Goal: Task Accomplishment & Management: Complete application form

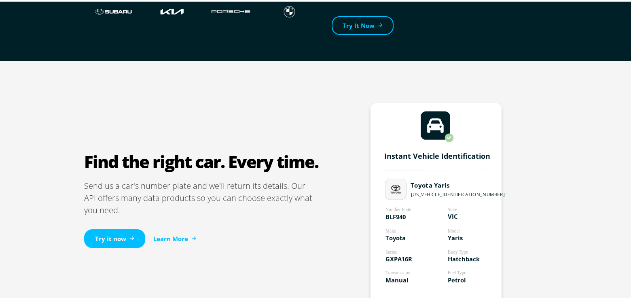
scroll to position [416, 0]
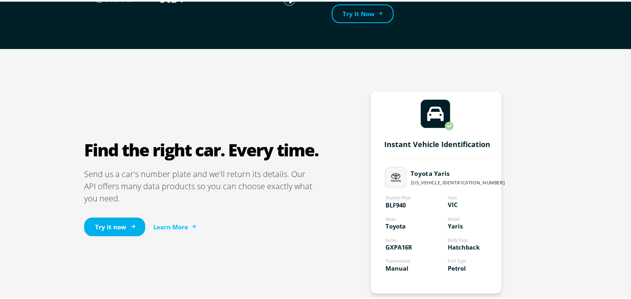
click at [110, 226] on link "Try it now" at bounding box center [114, 225] width 61 height 19
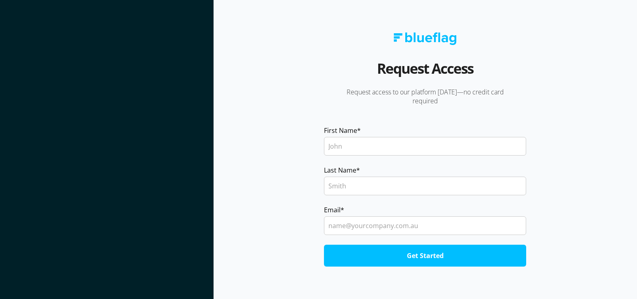
click at [174, 173] on section at bounding box center [107, 149] width 214 height 299
click at [374, 271] on section "Request Access Request access to our platform today—no credit card required Fir…" at bounding box center [426, 149] width 424 height 299
click at [219, 6] on section "Request Access Request access to our platform today—no credit card required Fir…" at bounding box center [426, 149] width 424 height 299
drag, startPoint x: 618, startPoint y: 8, endPoint x: 609, endPoint y: 18, distance: 12.9
click at [617, 11] on section "Request Access Request access to our platform today—no credit card required Fir…" at bounding box center [426, 149] width 424 height 299
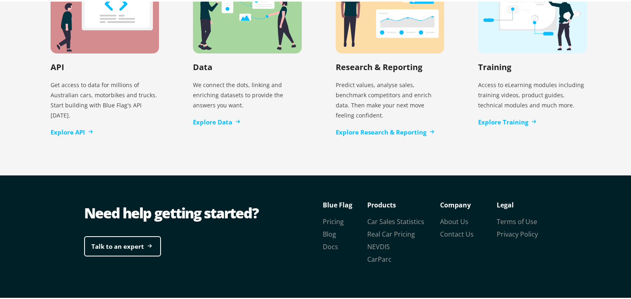
scroll to position [1725, 0]
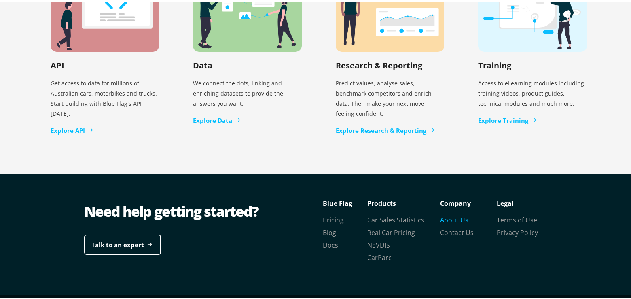
click at [450, 214] on link "About Us" at bounding box center [454, 218] width 28 height 9
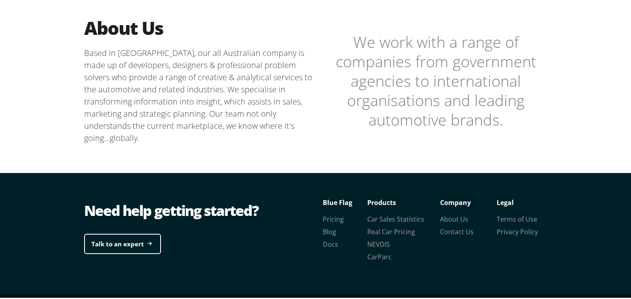
scroll to position [244, 0]
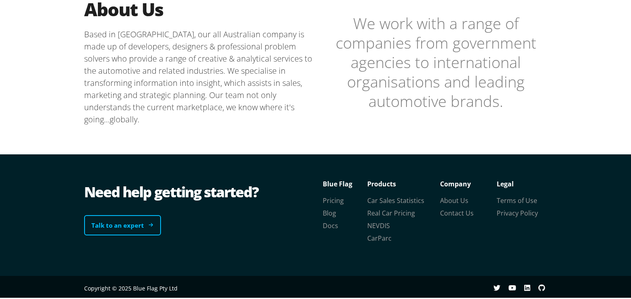
click at [120, 226] on link "Talk to an expert" at bounding box center [122, 223] width 77 height 21
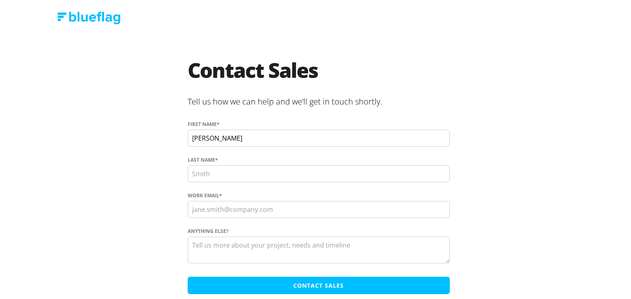
type input "[PERSON_NAME]"
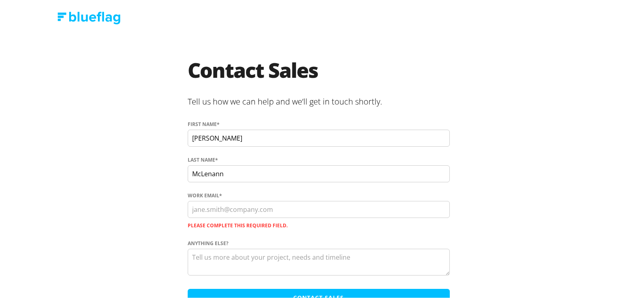
click at [223, 177] on input "McLenann" at bounding box center [319, 171] width 262 height 17
type input "McLennan"
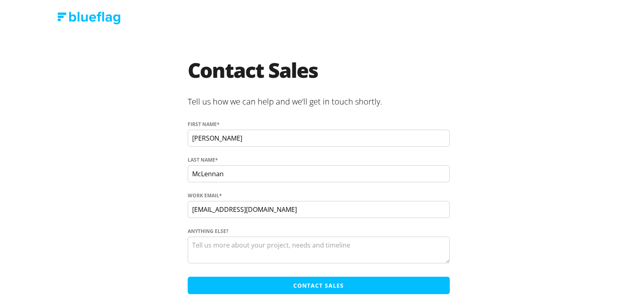
type input "[EMAIL_ADDRESS][DOMAIN_NAME]"
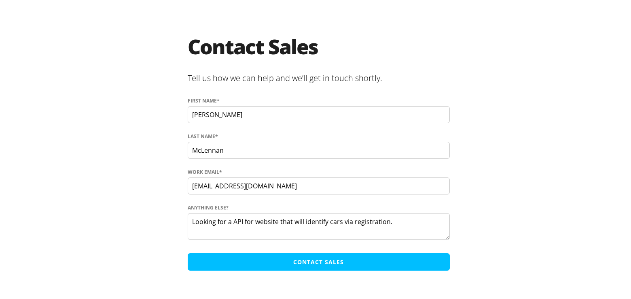
type textarea "Looking for a API for website that will identify cars via registration."
click at [318, 259] on input "Contact Sales" at bounding box center [319, 259] width 262 height 17
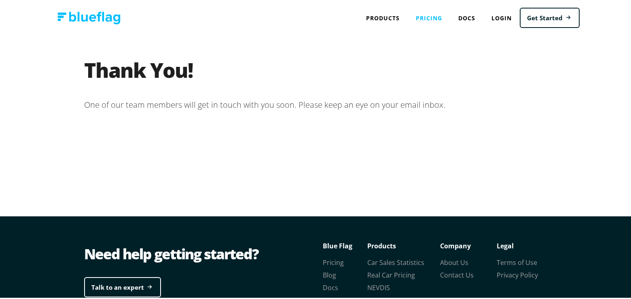
click at [432, 17] on link "Pricing" at bounding box center [429, 16] width 42 height 17
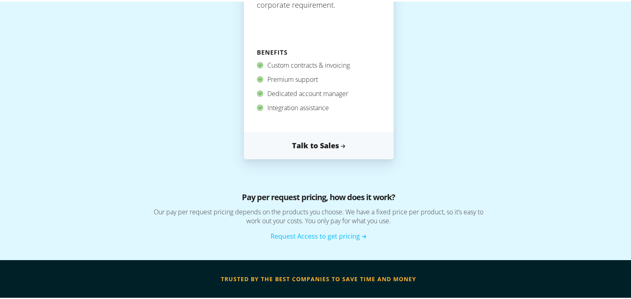
scroll to position [484, 0]
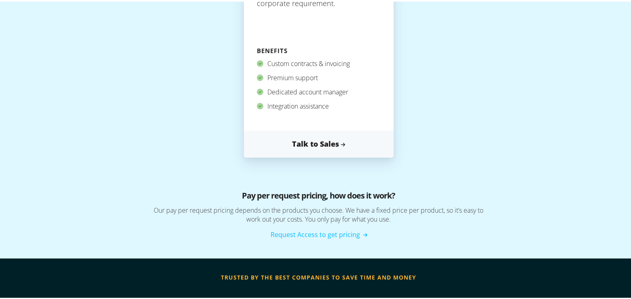
click at [323, 235] on link "Request Access to get pricing" at bounding box center [319, 232] width 96 height 9
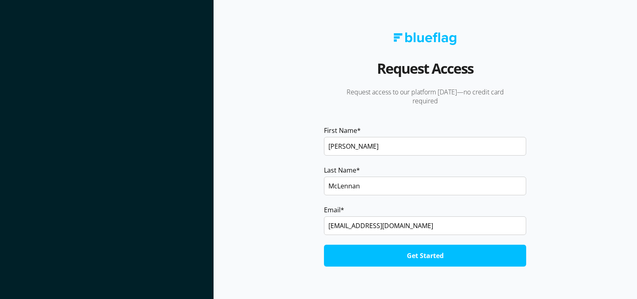
click at [377, 255] on input "Get Started" at bounding box center [425, 255] width 202 height 22
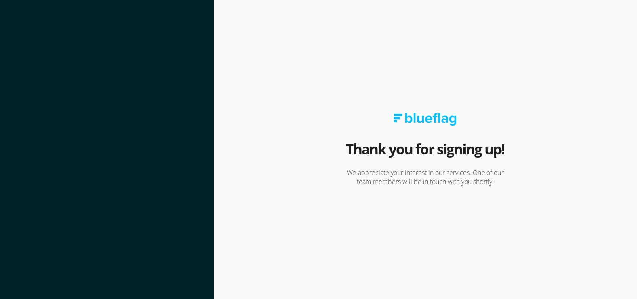
click at [185, 138] on section at bounding box center [107, 149] width 214 height 299
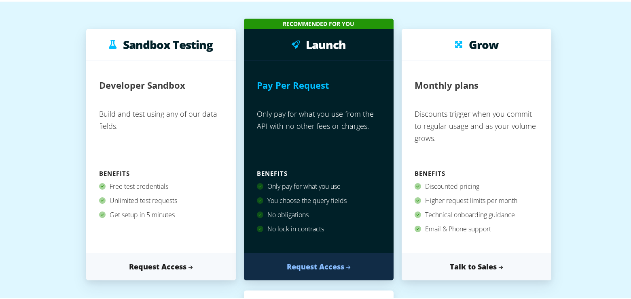
scroll to position [169, 0]
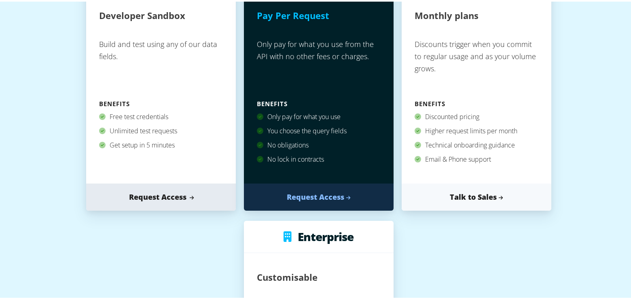
click at [183, 195] on link "Request Access" at bounding box center [161, 195] width 150 height 27
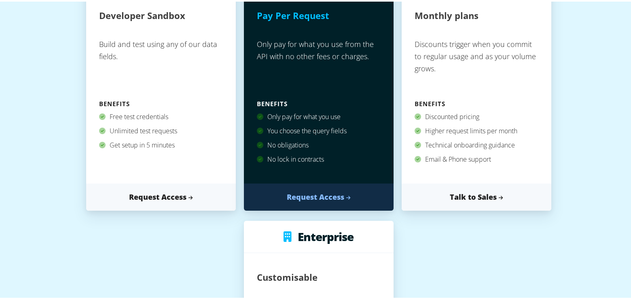
scroll to position [0, 0]
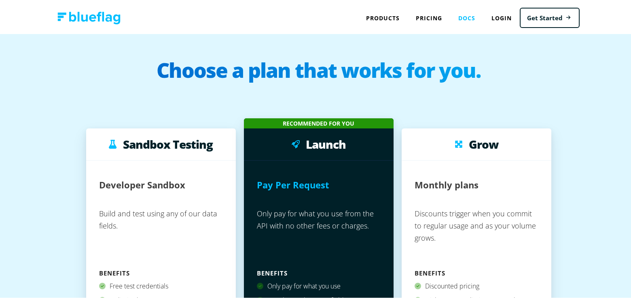
click at [465, 17] on link "Docs" at bounding box center [466, 16] width 33 height 17
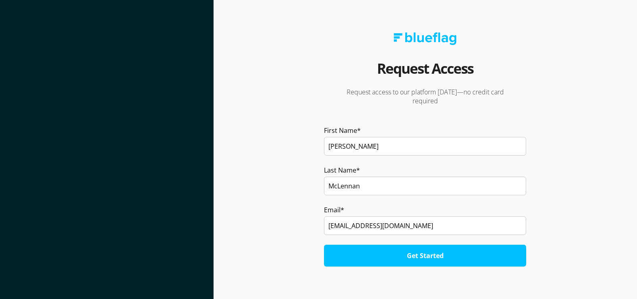
click at [142, 95] on section at bounding box center [107, 149] width 214 height 299
